Goal: Transaction & Acquisition: Purchase product/service

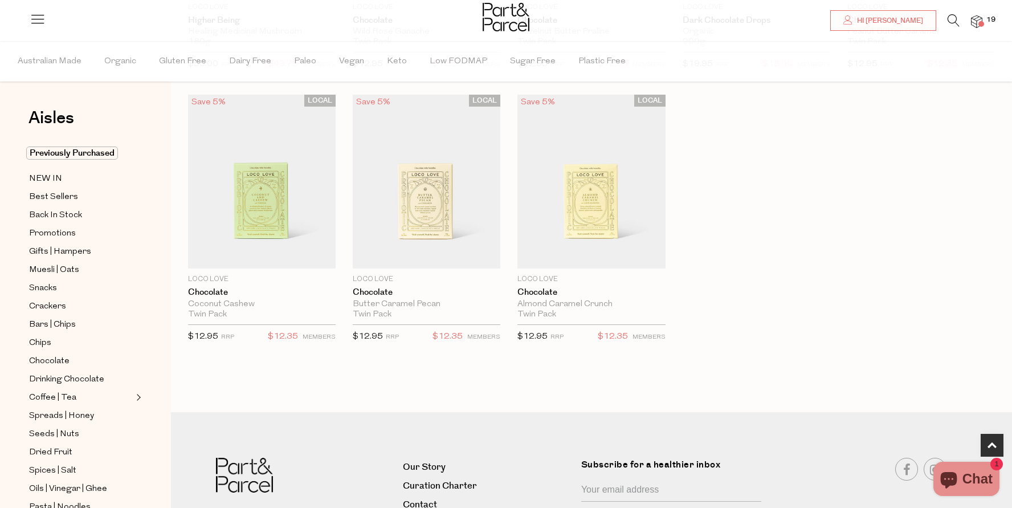
scroll to position [583, 0]
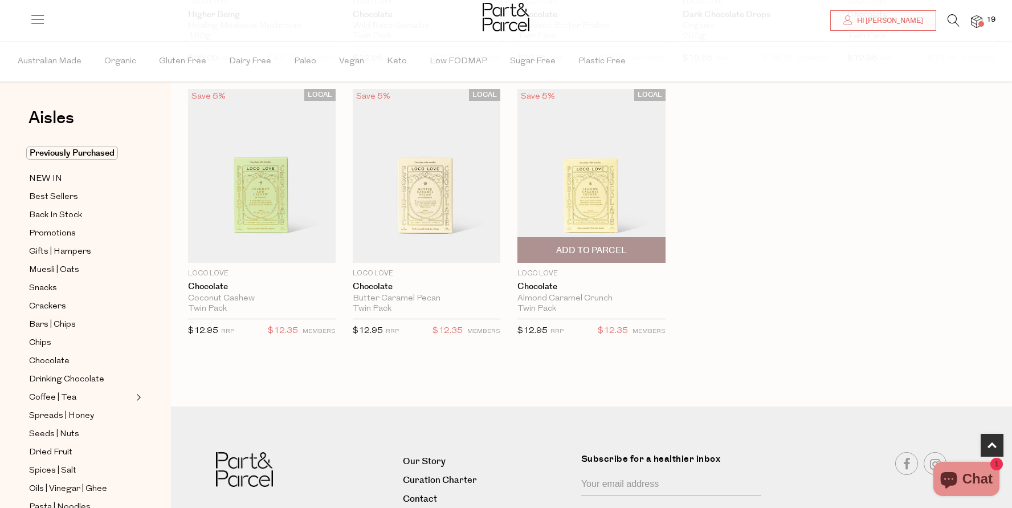
click at [586, 149] on img at bounding box center [591, 176] width 148 height 174
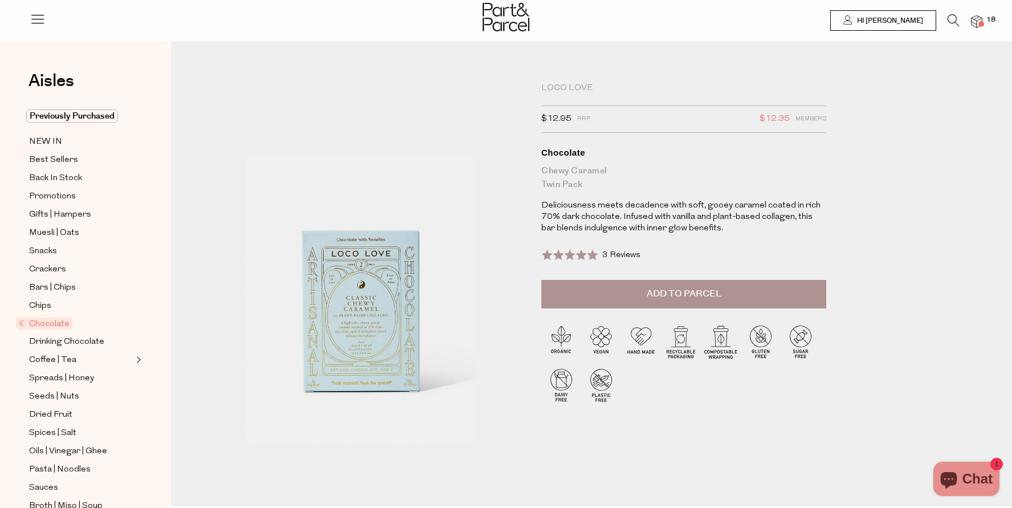
click at [988, 27] on div at bounding box center [506, 18] width 1012 height 37
click at [979, 20] on img at bounding box center [976, 21] width 11 height 13
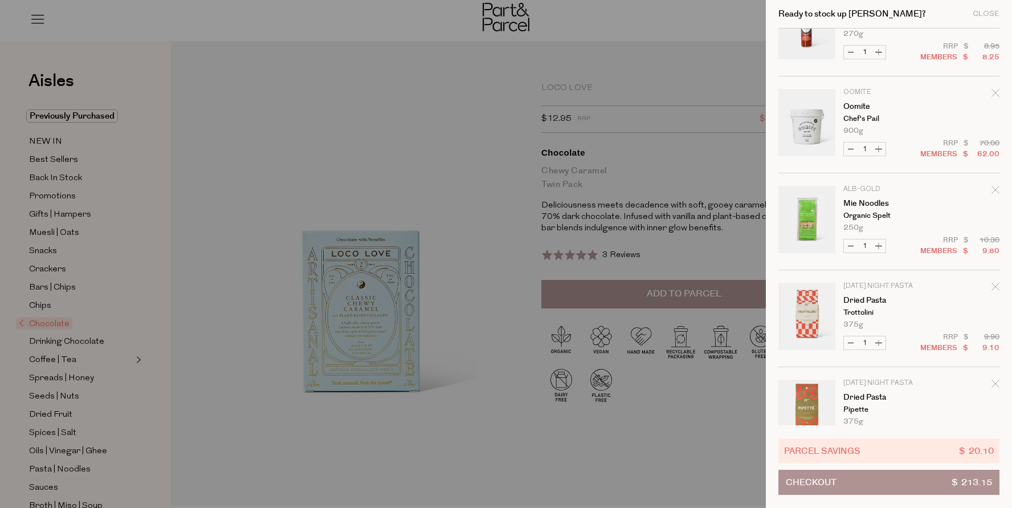
scroll to position [1101, 0]
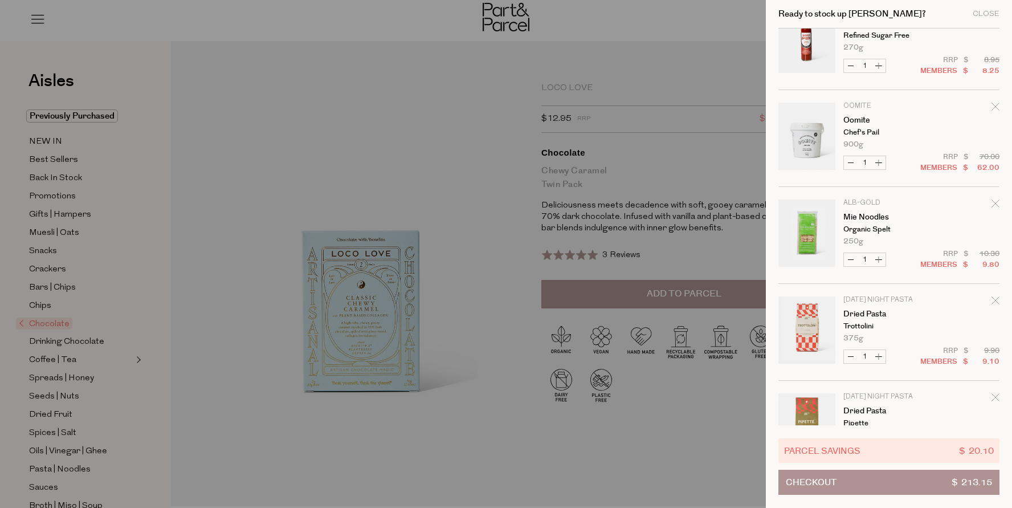
click at [223, 238] on div at bounding box center [506, 254] width 1012 height 508
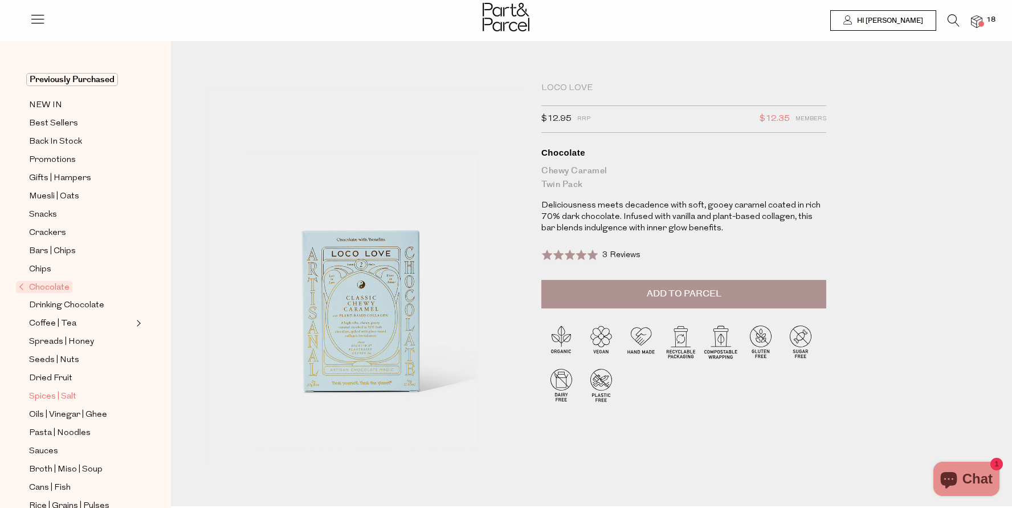
scroll to position [38, 0]
click at [50, 448] on span "Sauces" at bounding box center [43, 450] width 29 height 14
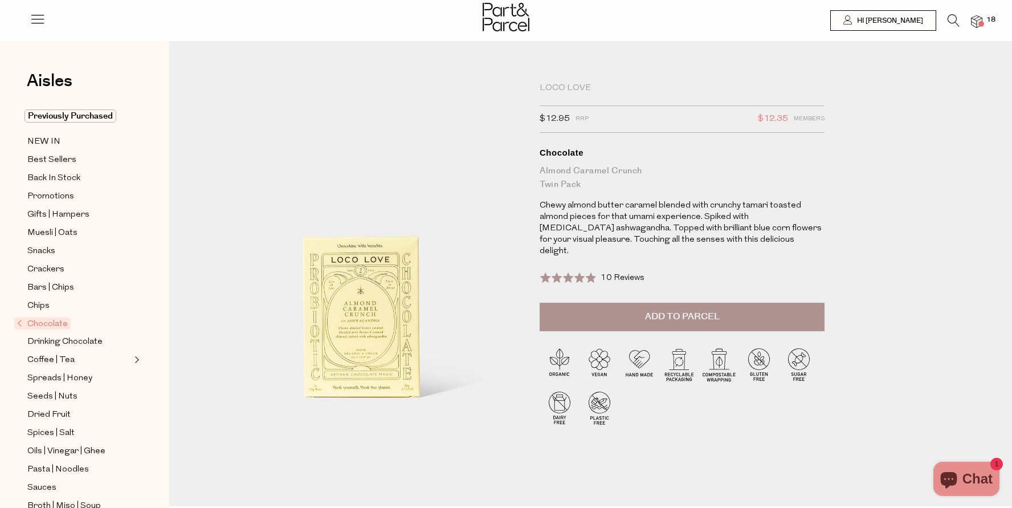
scroll to position [0, 2]
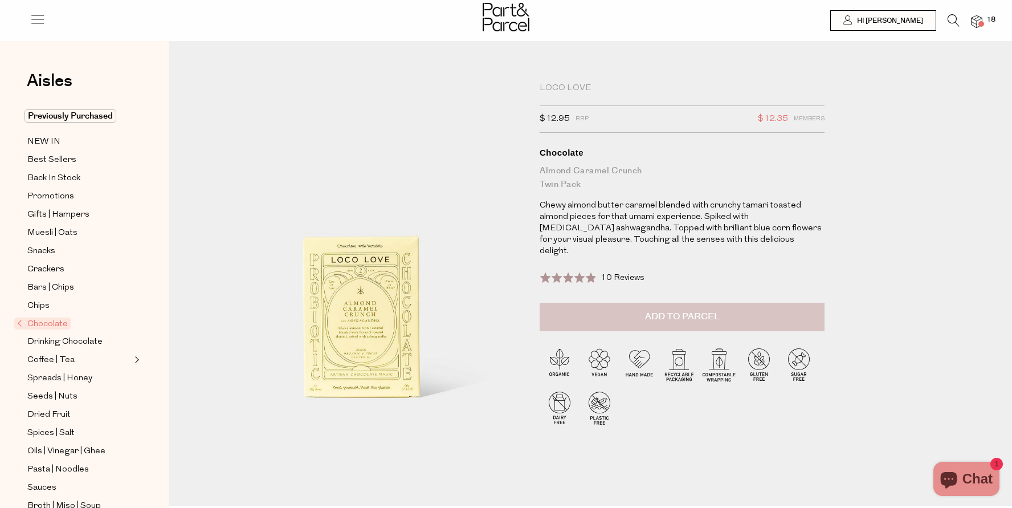
click at [633, 310] on button "Add to Parcel" at bounding box center [681, 317] width 285 height 28
click at [956, 17] on icon at bounding box center [953, 20] width 12 height 13
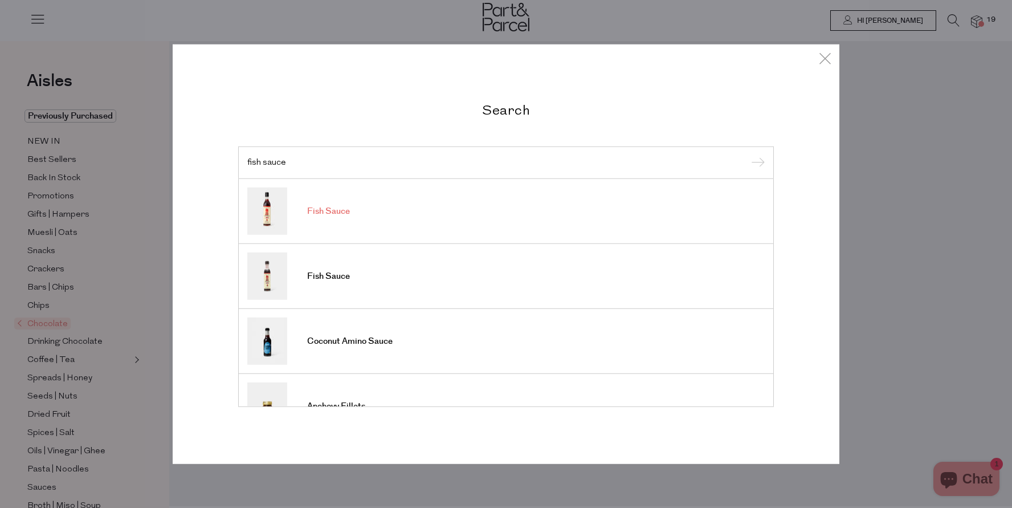
type input "fish sauce"
click at [347, 219] on link "Fish Sauce" at bounding box center [505, 210] width 517 height 47
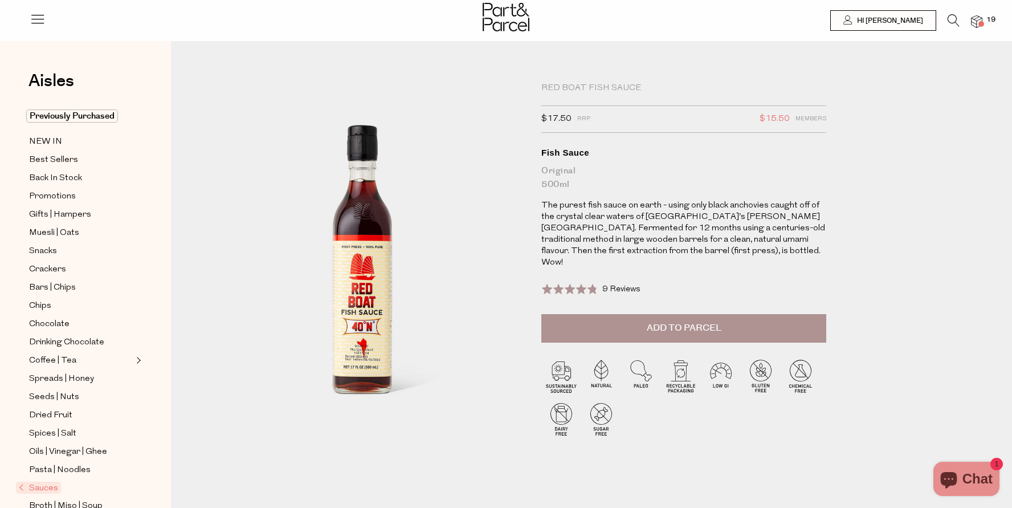
click at [949, 22] on icon at bounding box center [953, 20] width 12 height 13
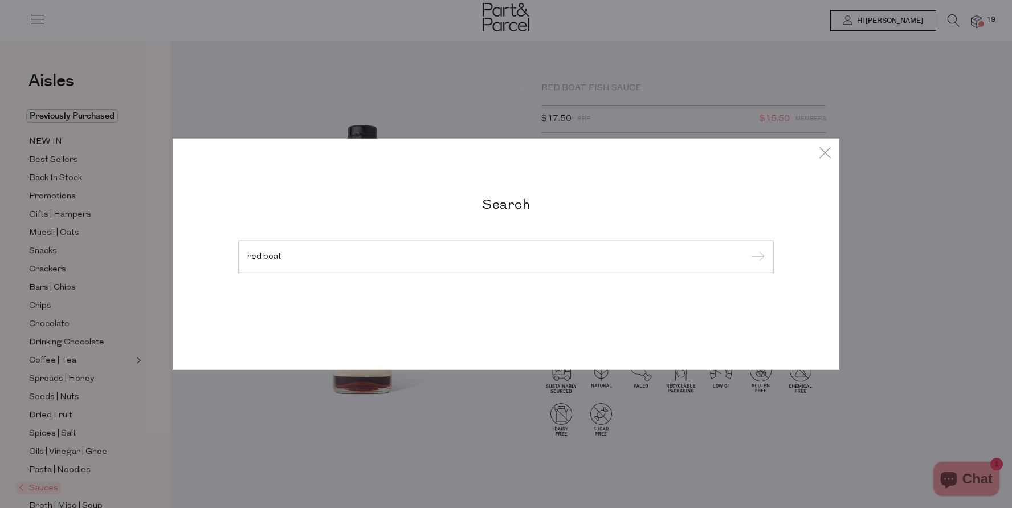
type input "red boat"
click at [756, 257] on input "submit" at bounding box center [755, 256] width 17 height 17
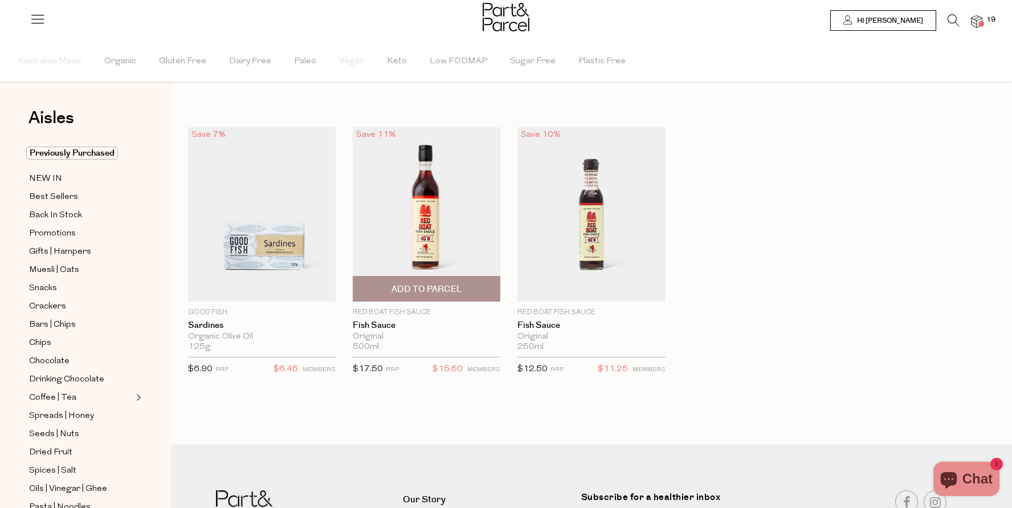
click at [442, 209] on img at bounding box center [427, 214] width 148 height 174
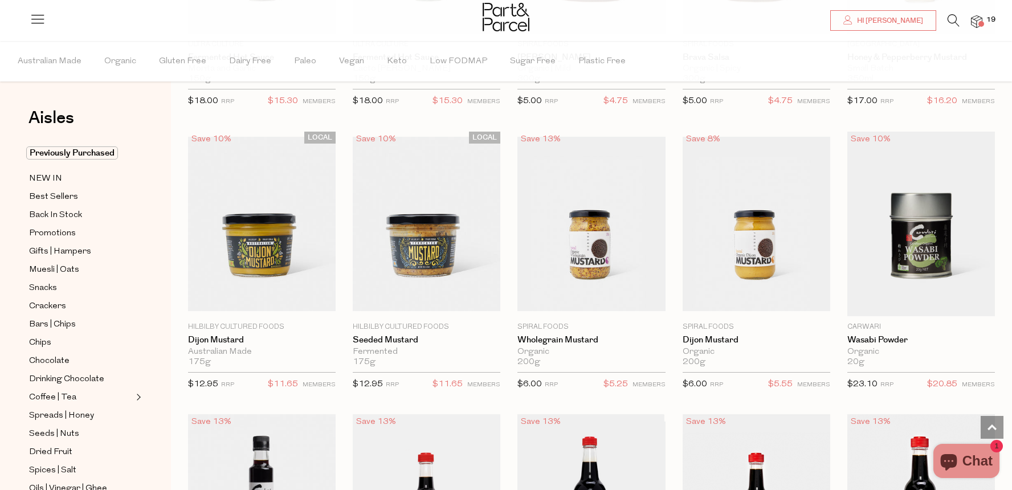
scroll to position [2229, 0]
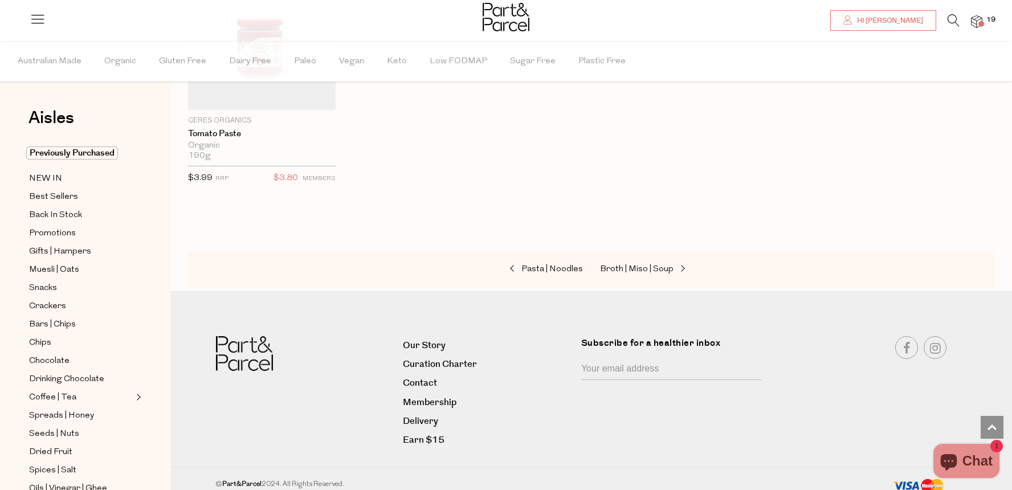
scroll to position [3379, 0]
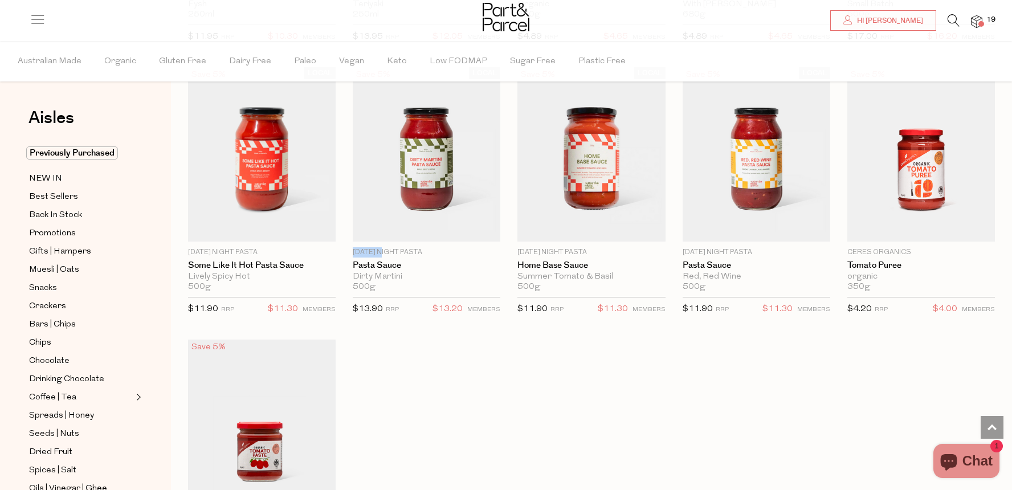
click at [578, 223] on span "Add To Parcel" at bounding box center [591, 229] width 71 height 12
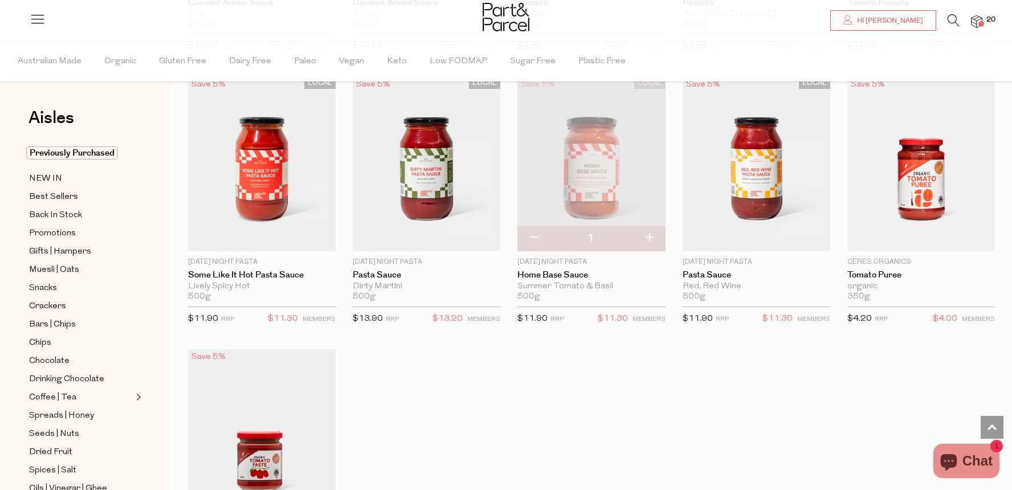
scroll to position [3364, 0]
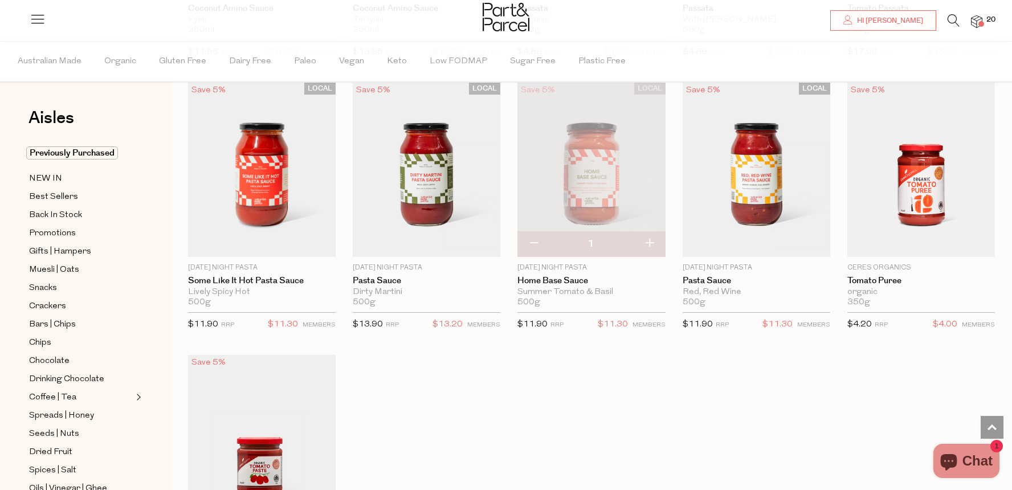
click at [978, 28] on img at bounding box center [976, 21] width 11 height 13
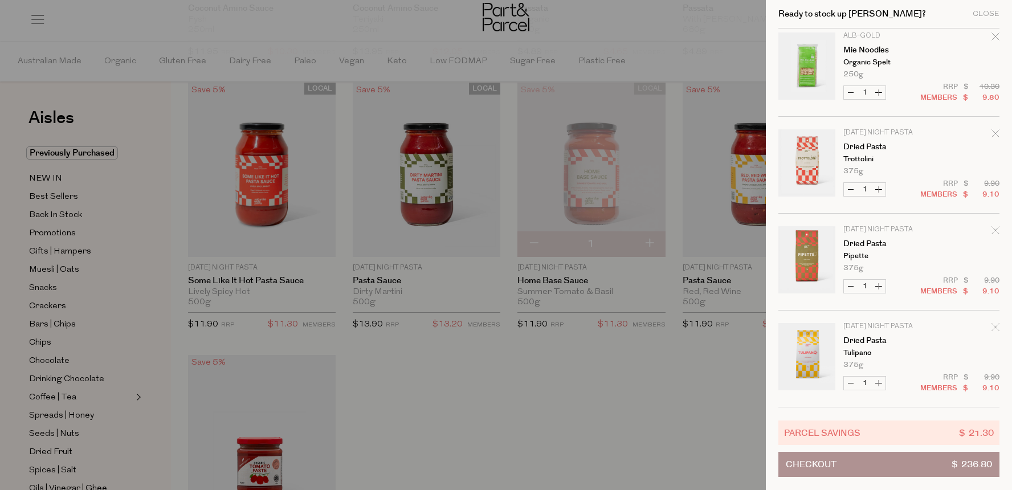
scroll to position [1461, 0]
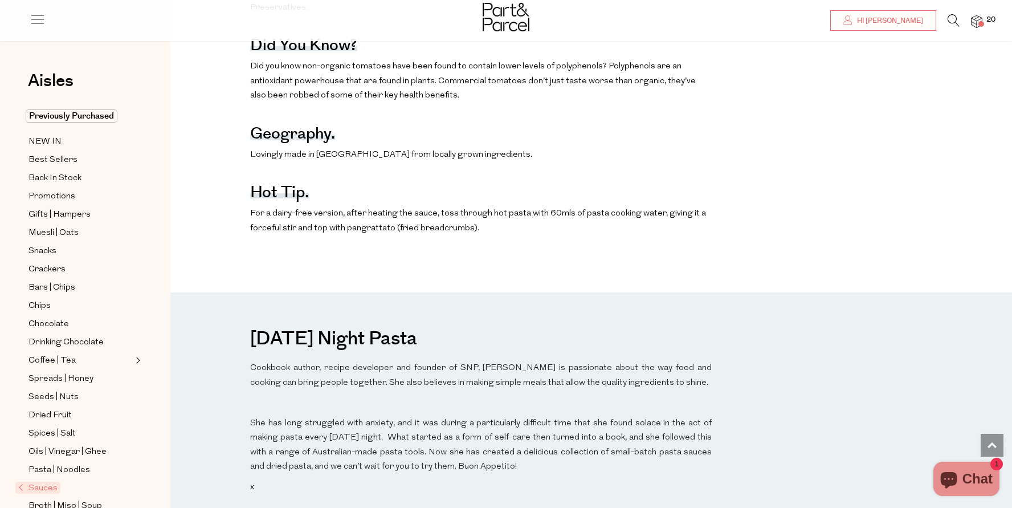
scroll to position [764, 1]
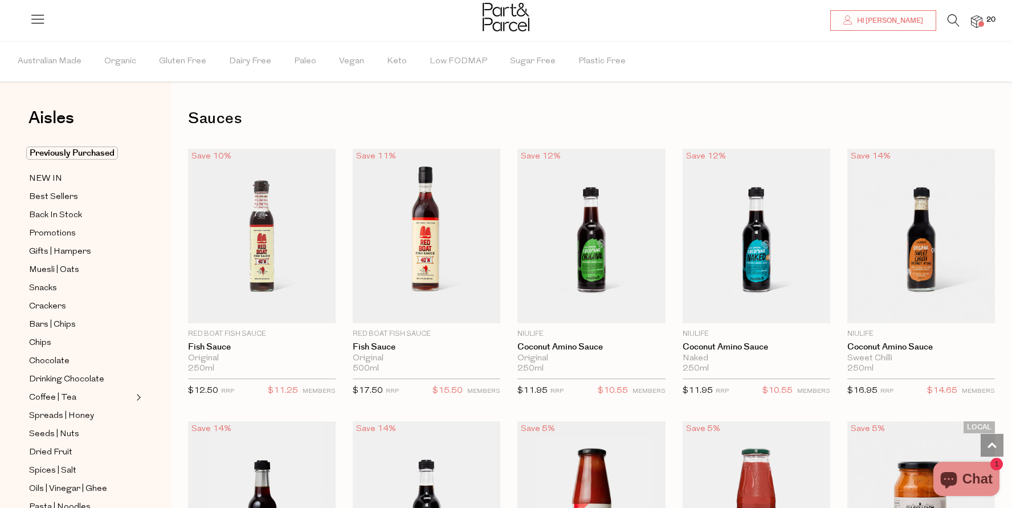
scroll to position [1017, 0]
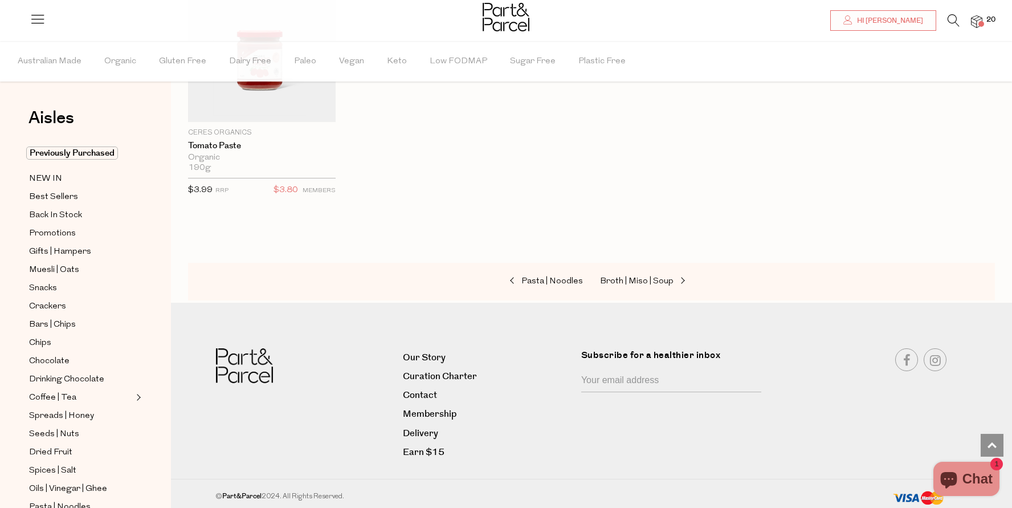
click at [979, 19] on img at bounding box center [976, 21] width 11 height 13
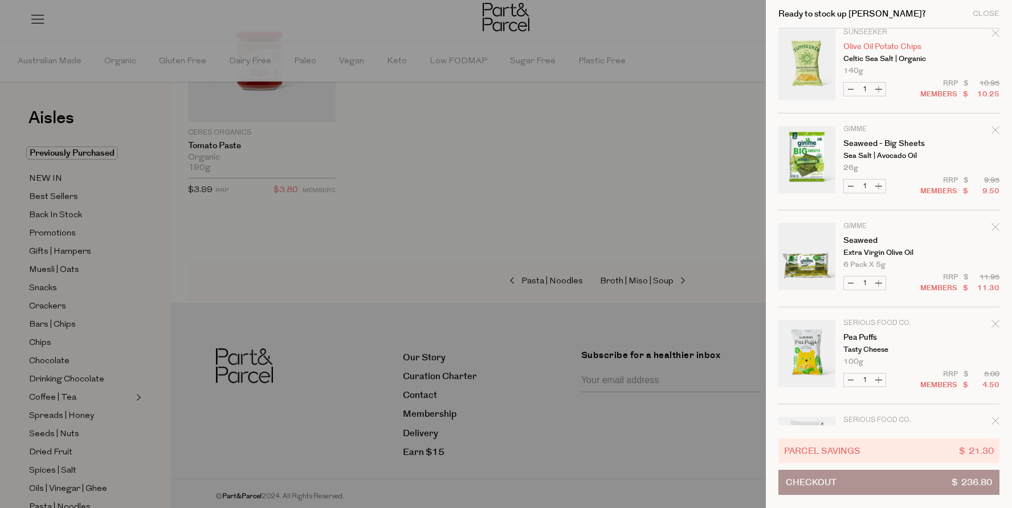
scroll to position [788, 0]
click at [667, 173] on div at bounding box center [506, 254] width 1012 height 508
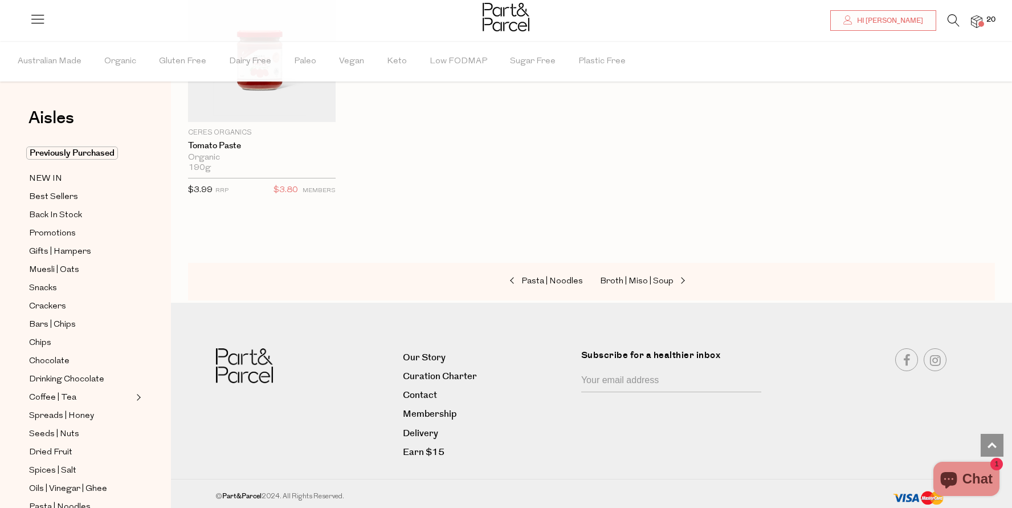
click at [957, 18] on icon at bounding box center [953, 20] width 12 height 13
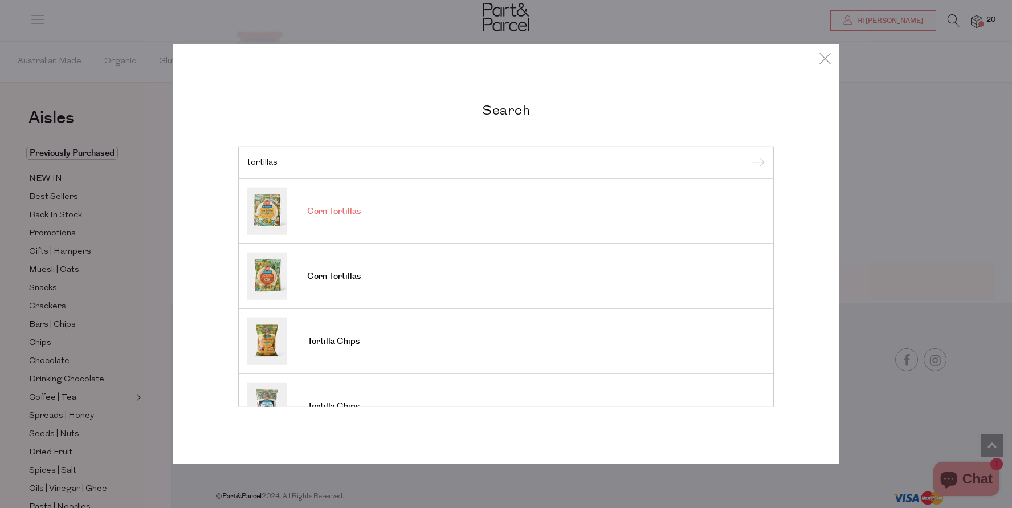
type input "tortillas"
click at [756, 163] on input "submit" at bounding box center [755, 162] width 17 height 17
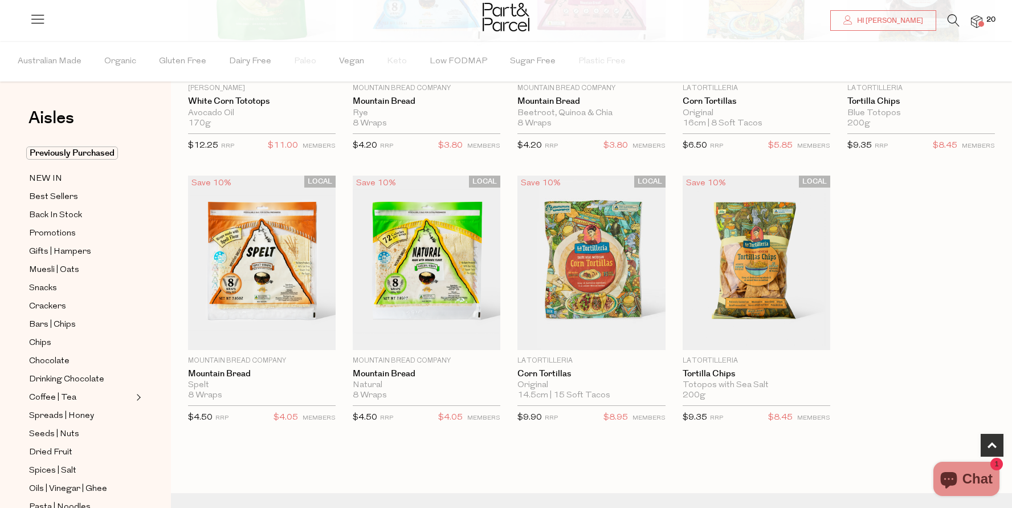
scroll to position [235, 0]
click at [976, 22] on img at bounding box center [976, 21] width 11 height 13
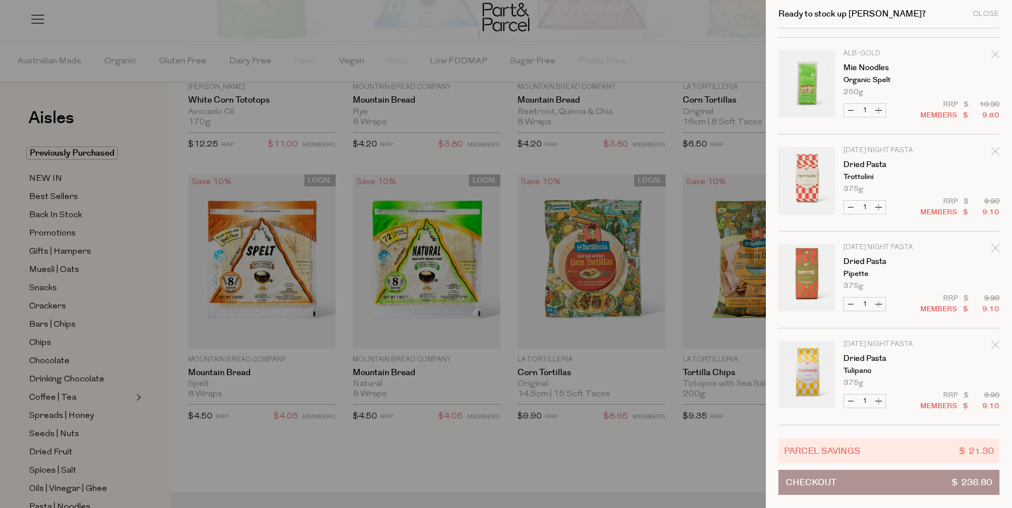
scroll to position [1444, 0]
click at [938, 484] on button "Checkout $ 236.80" at bounding box center [888, 481] width 221 height 25
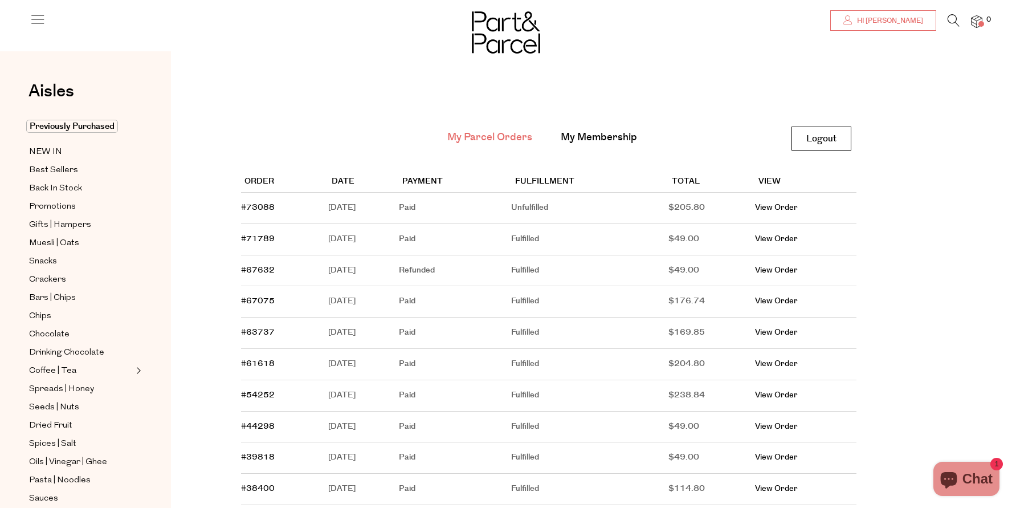
click at [919, 24] on span "Hi [PERSON_NAME]" at bounding box center [888, 21] width 69 height 10
drag, startPoint x: 440, startPoint y: 266, endPoint x: 571, endPoint y: 280, distance: 131.2
click at [571, 280] on tr "#67632 [DATE] Refunded Fulfilled $49.00 View Order" at bounding box center [548, 270] width 615 height 31
